Goal: Check status: Check status

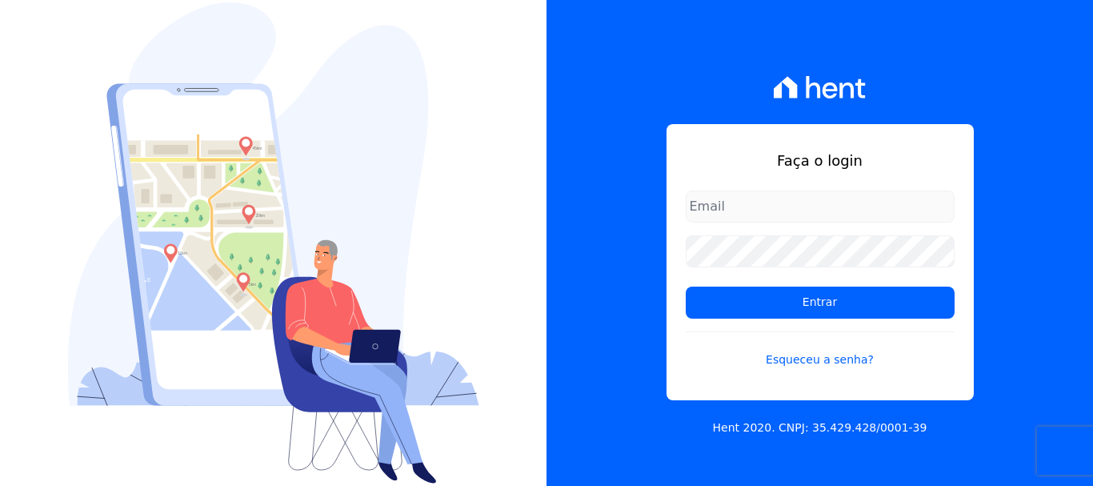
click at [871, 195] on input "email" at bounding box center [820, 206] width 269 height 32
type input "[EMAIL_ADDRESS][DOMAIN_NAME]"
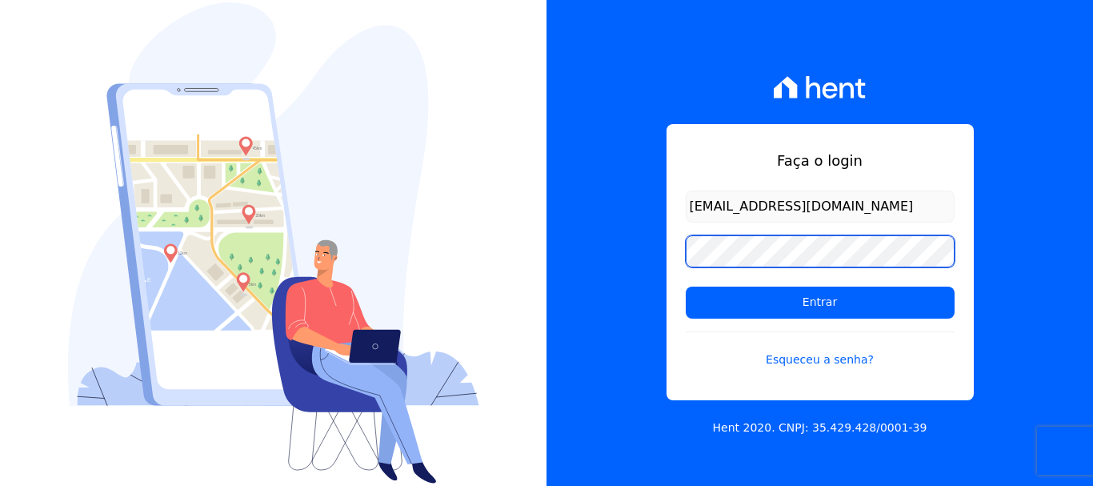
click at [686, 286] on input "Entrar" at bounding box center [820, 302] width 269 height 32
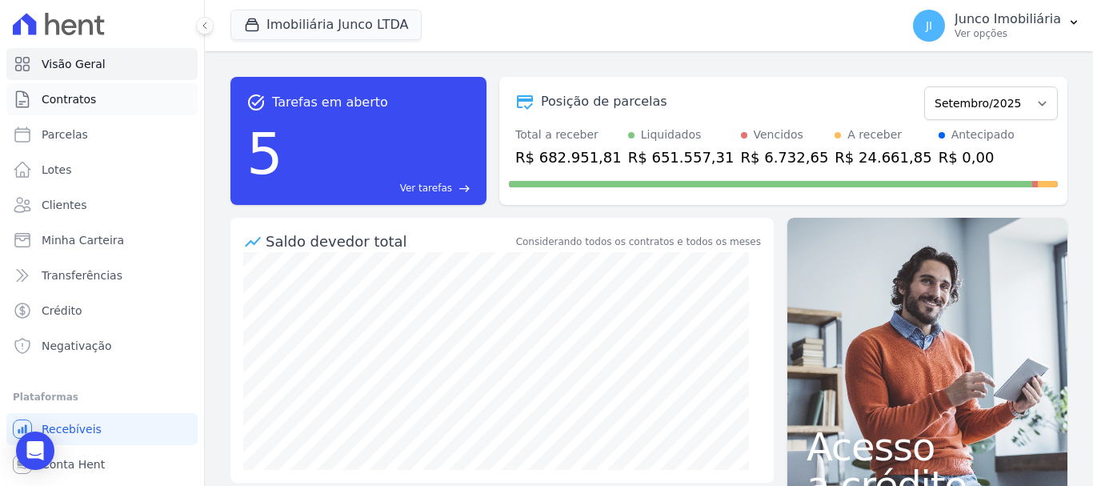
click at [82, 95] on span "Contratos" at bounding box center [69, 99] width 54 height 16
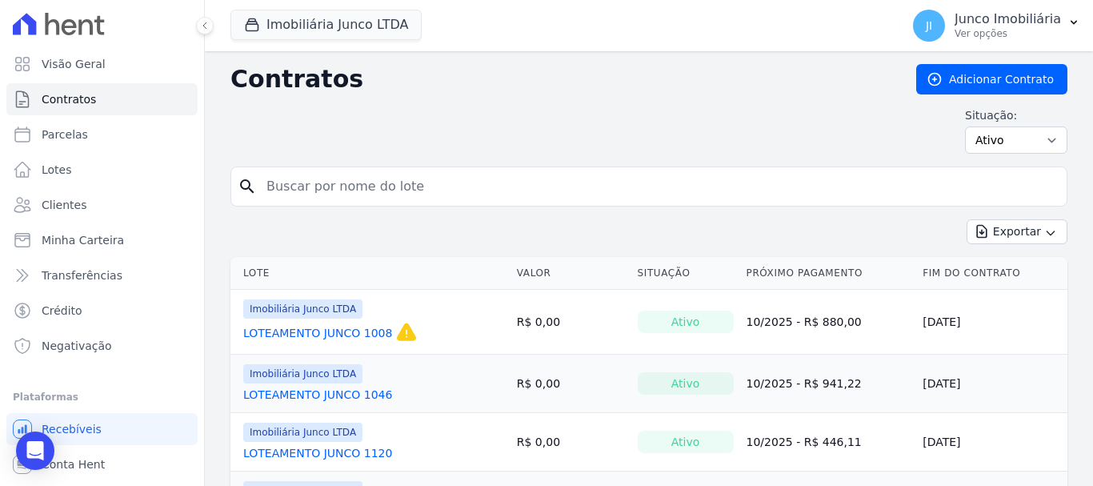
click at [343, 184] on input "search" at bounding box center [658, 186] width 803 height 32
type input "339"
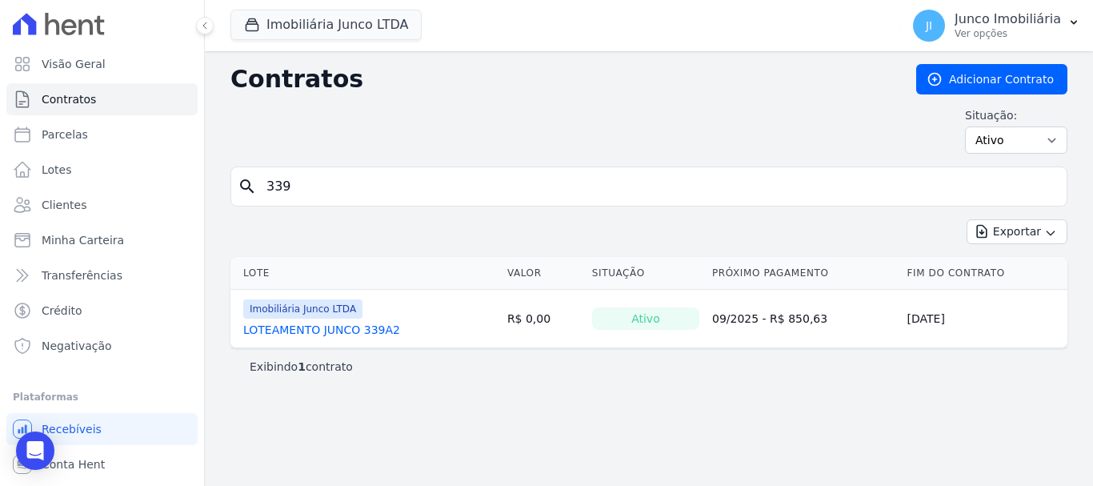
click at [367, 326] on link "LOTEAMENTO JUNCO 339A2" at bounding box center [321, 330] width 157 height 16
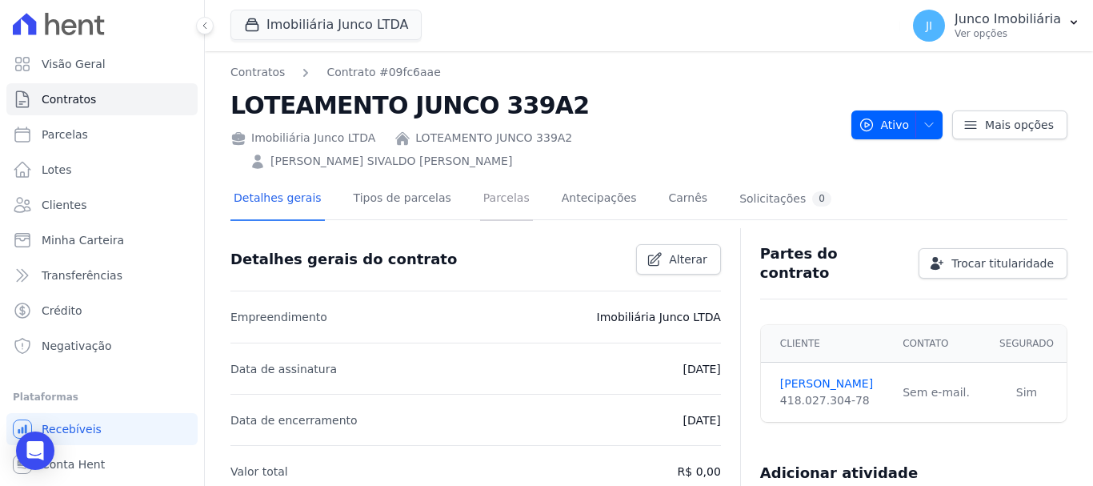
click at [490, 178] on link "Parcelas" at bounding box center [506, 199] width 53 height 42
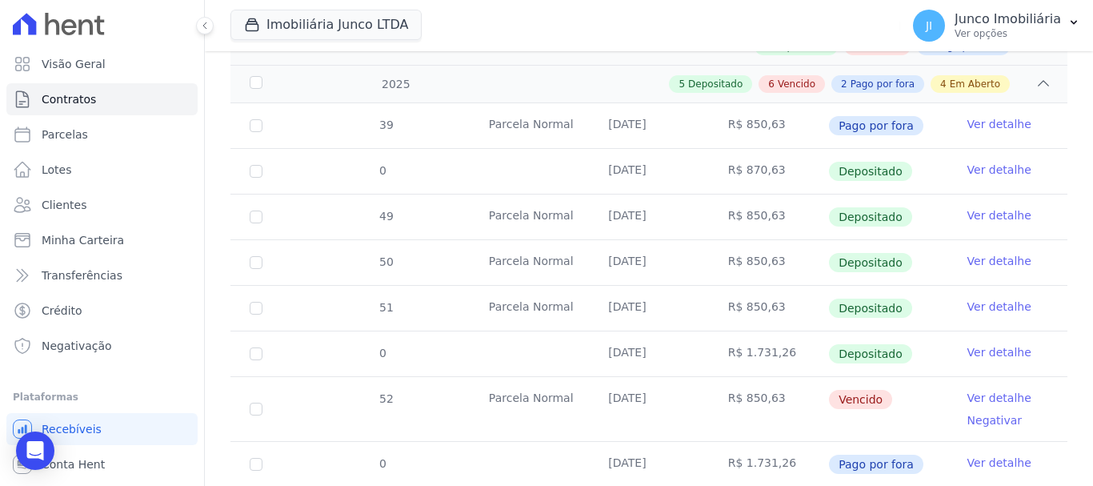
scroll to position [338, 0]
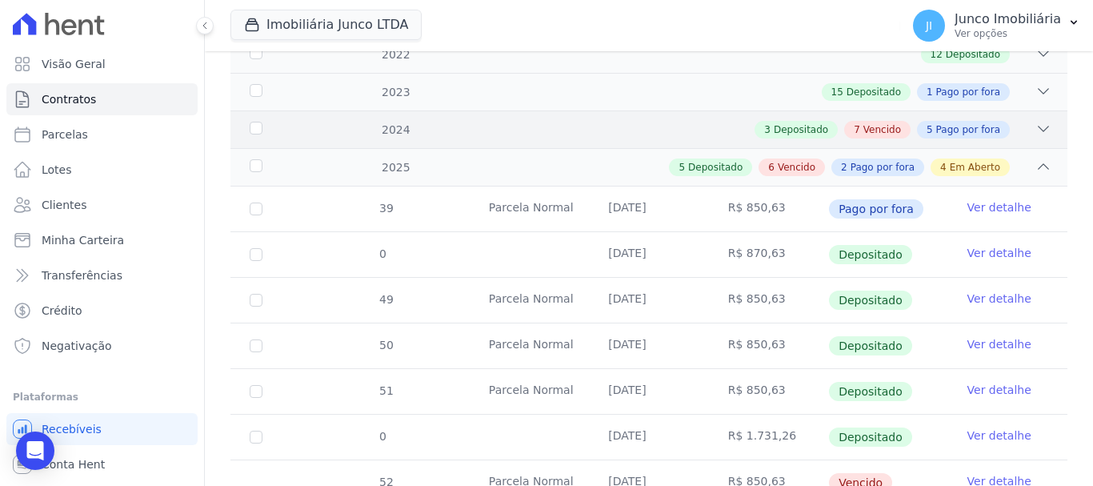
click at [880, 122] on span "Vencido" at bounding box center [882, 129] width 38 height 14
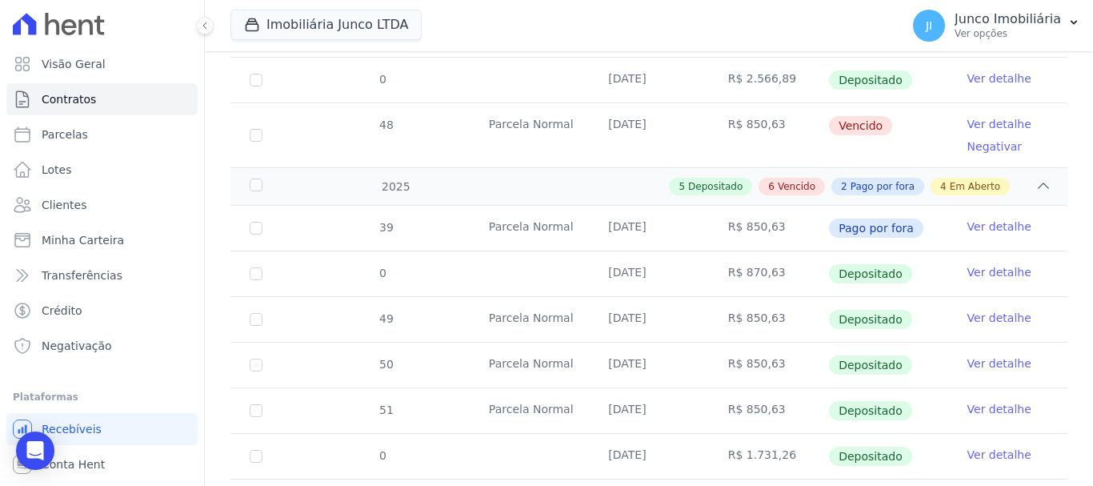
scroll to position [1218, 0]
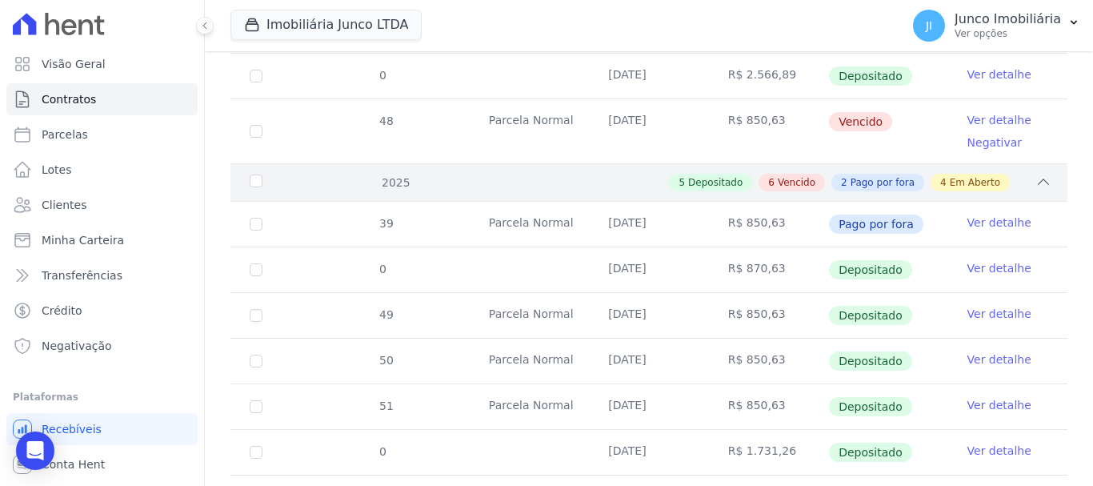
click at [805, 175] on span "Vencido" at bounding box center [797, 182] width 38 height 14
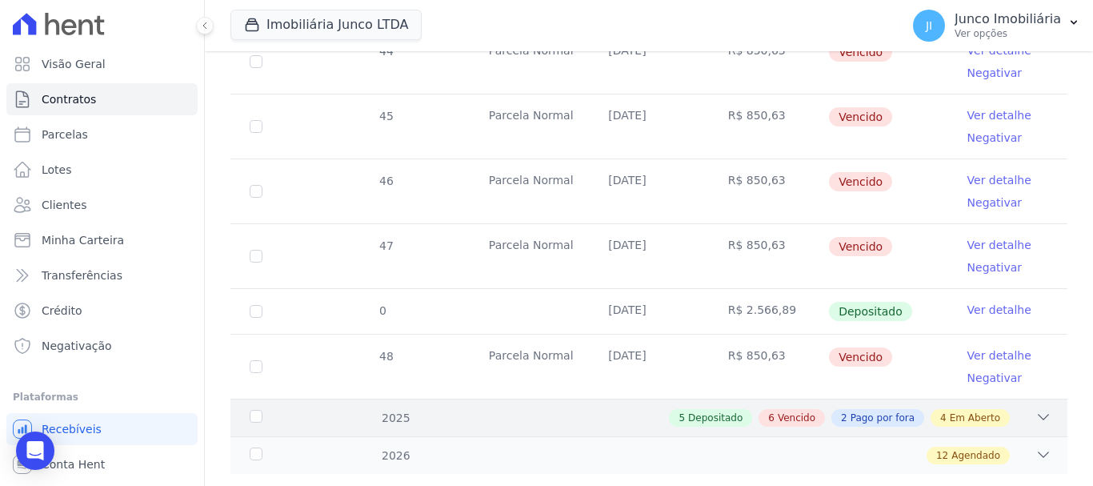
click at [799, 410] on span "Vencido" at bounding box center [797, 417] width 38 height 14
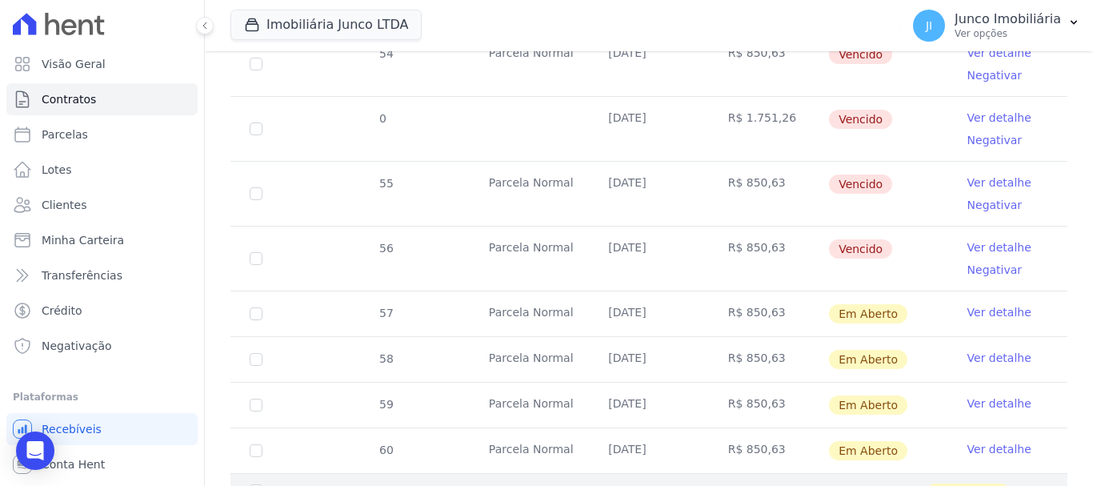
scroll to position [1873, 0]
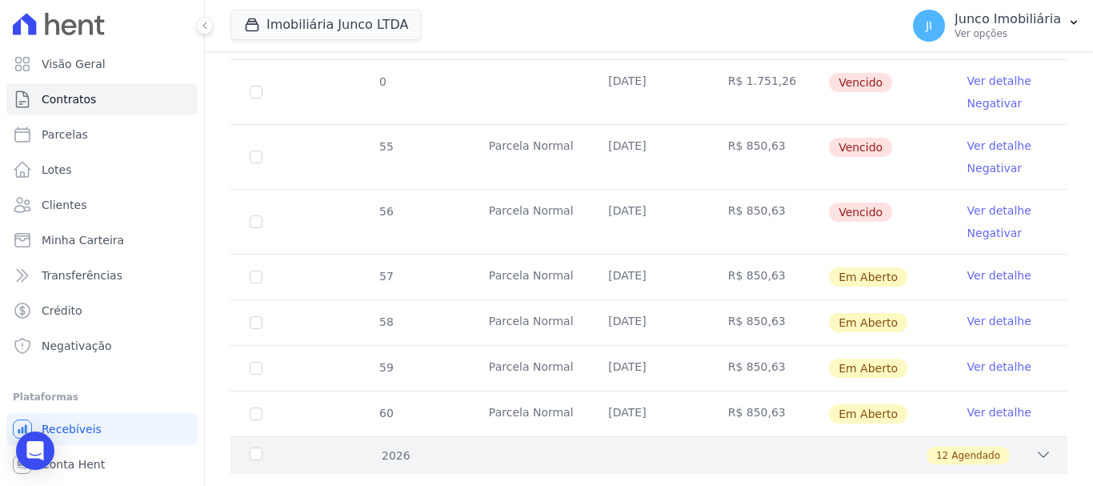
click at [1035, 446] on icon at bounding box center [1043, 454] width 16 height 16
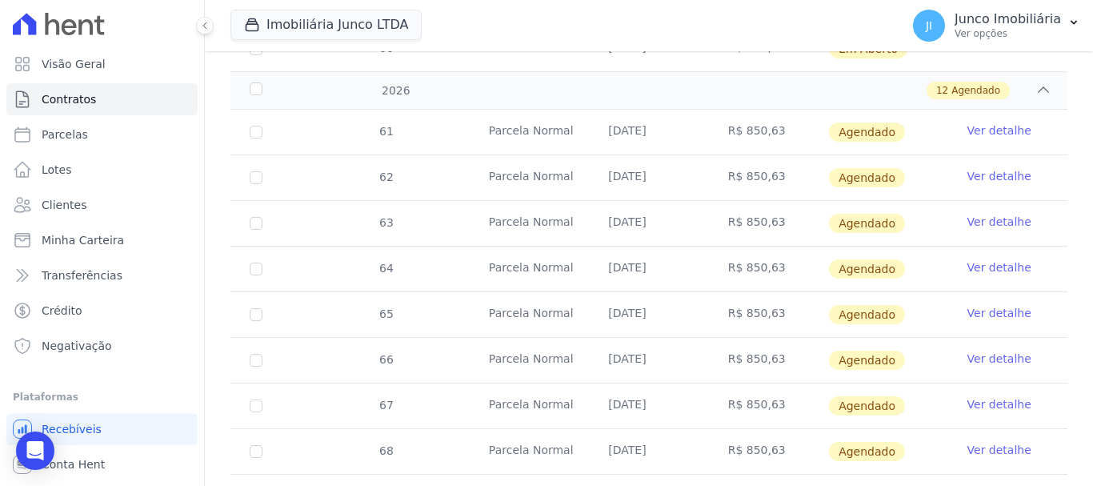
scroll to position [2420, 0]
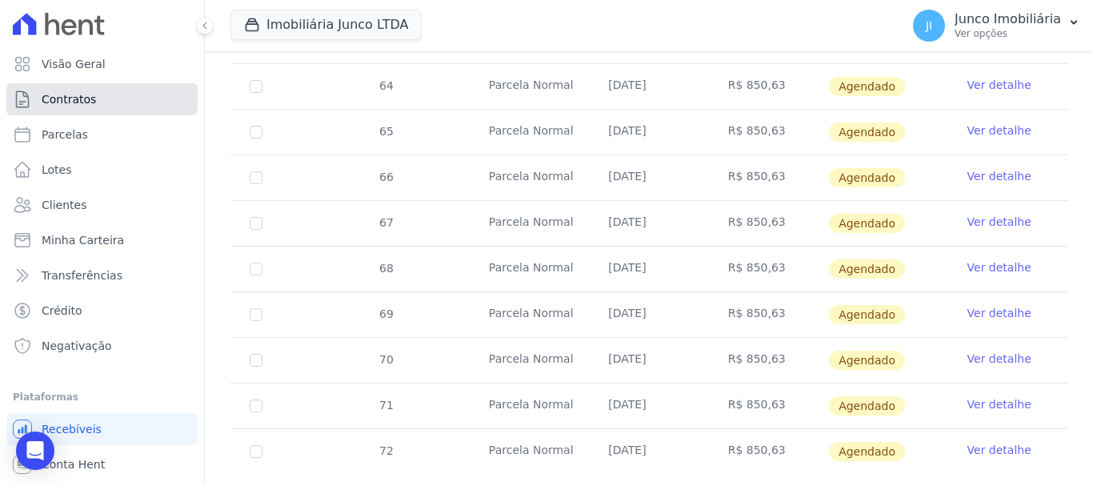
click at [93, 102] on link "Contratos" at bounding box center [101, 99] width 191 height 32
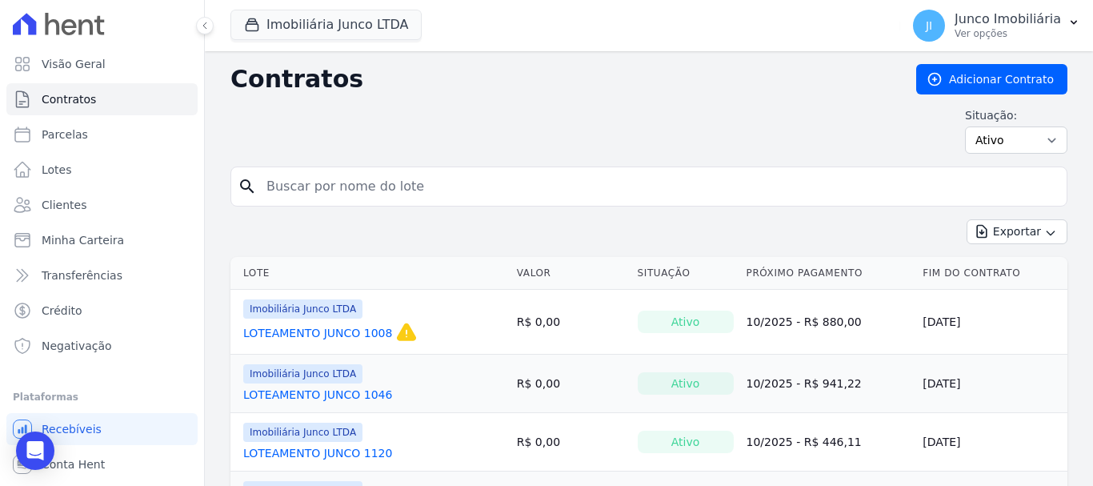
drag, startPoint x: 306, startPoint y: 173, endPoint x: 304, endPoint y: 182, distance: 9.7
click at [306, 173] on input "search" at bounding box center [658, 186] width 803 height 32
click at [307, 185] on input "search" at bounding box center [658, 186] width 803 height 32
type input "850"
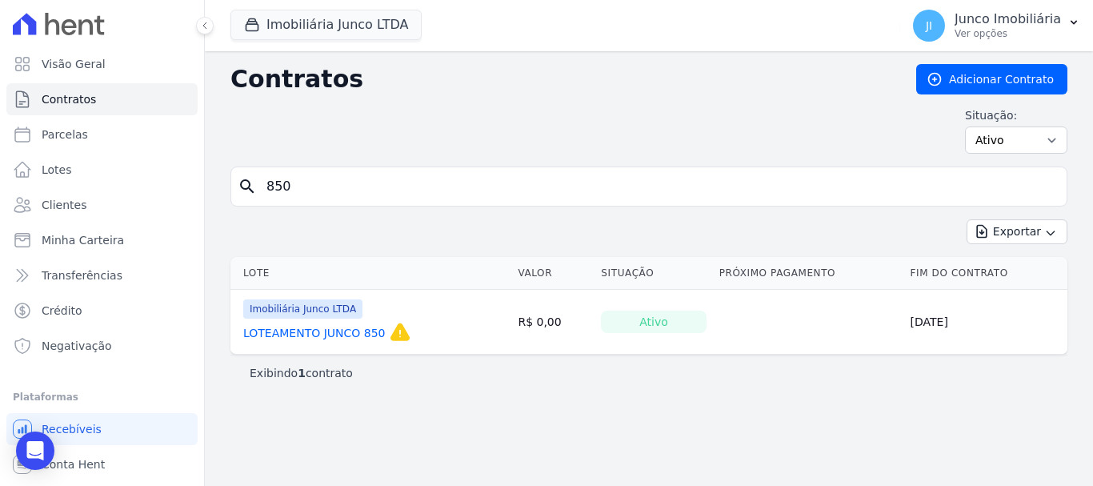
click at [343, 335] on link "LOTEAMENTO JUNCO 850" at bounding box center [314, 333] width 142 height 16
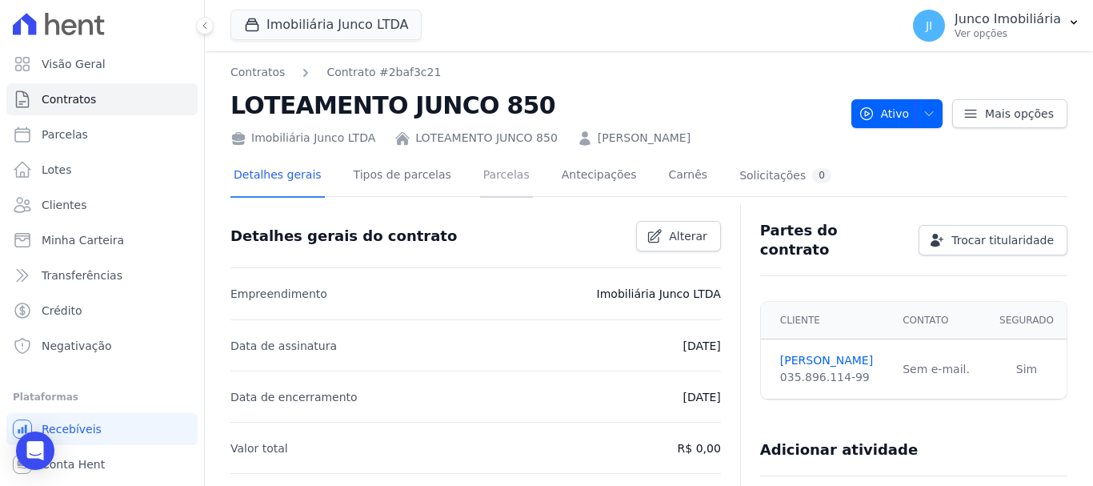
drag, startPoint x: 484, startPoint y: 178, endPoint x: 788, endPoint y: 315, distance: 333.8
click at [486, 177] on link "Parcelas" at bounding box center [506, 176] width 53 height 42
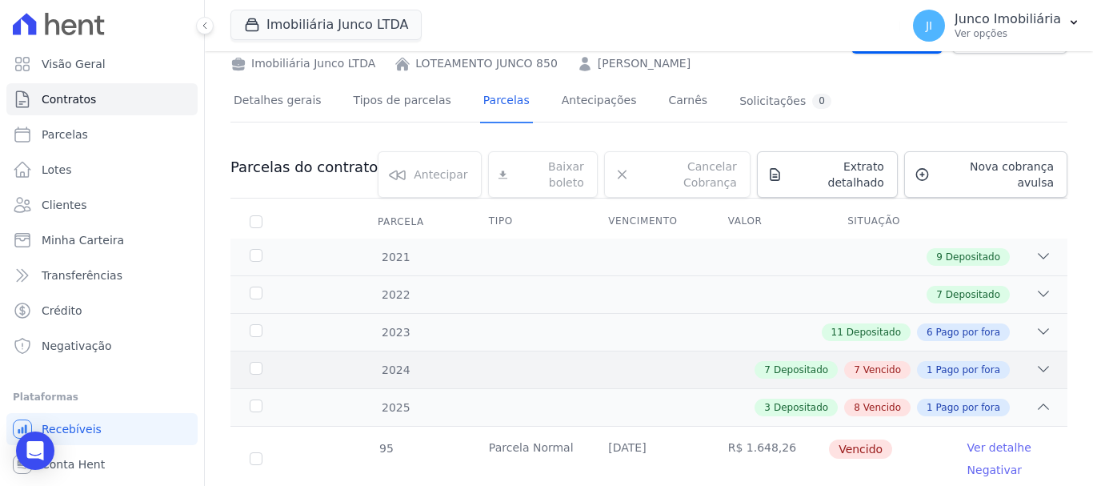
scroll to position [30, 0]
